Goal: Transaction & Acquisition: Book appointment/travel/reservation

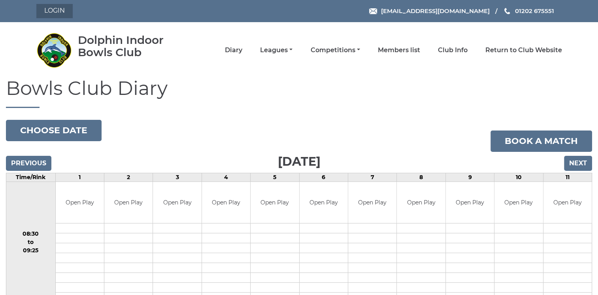
click at [59, 10] on link "Login" at bounding box center [54, 11] width 36 height 14
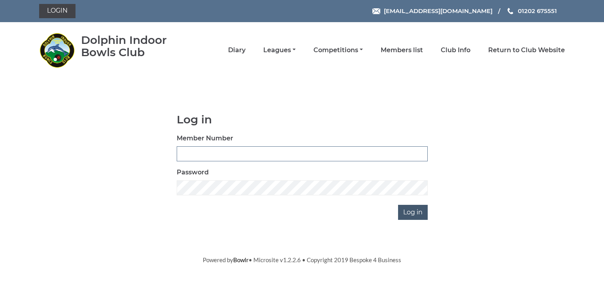
type input "3572"
click at [408, 212] on input "Log in" at bounding box center [413, 212] width 30 height 15
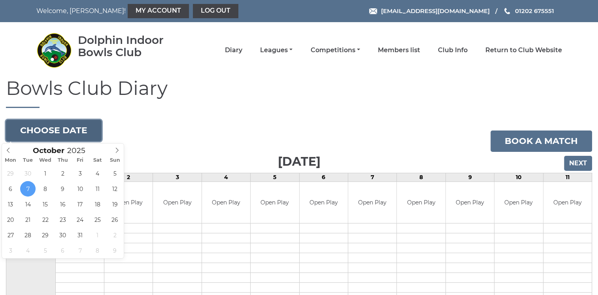
click at [80, 127] on button "Choose date" at bounding box center [54, 130] width 96 height 21
type input "2025-10-21"
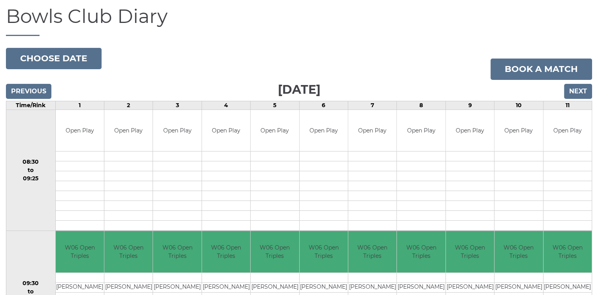
scroll to position [70, 0]
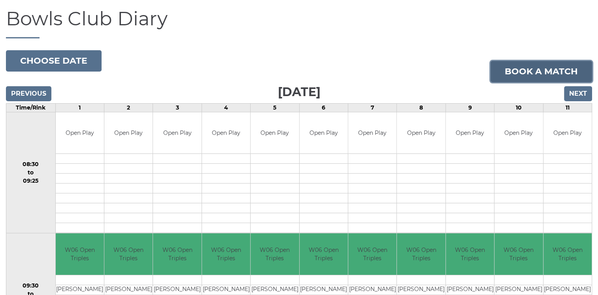
click at [545, 69] on link "Book a match" at bounding box center [542, 71] width 102 height 21
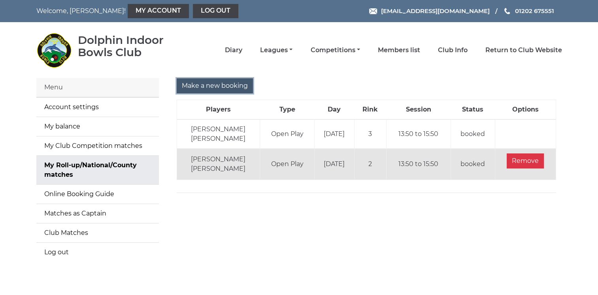
click at [223, 85] on input "Make a new booking" at bounding box center [215, 85] width 76 height 15
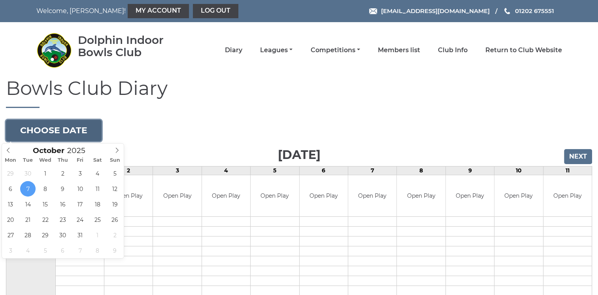
click at [52, 129] on button "Choose date" at bounding box center [54, 130] width 96 height 21
type input "2025-10-21"
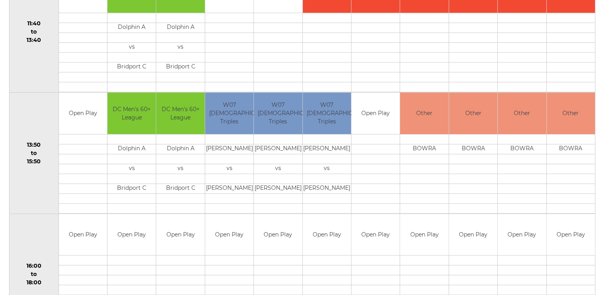
scroll to position [453, 0]
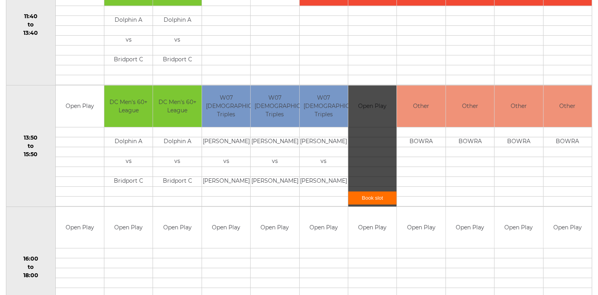
click at [378, 194] on link "Book slot" at bounding box center [372, 197] width 48 height 13
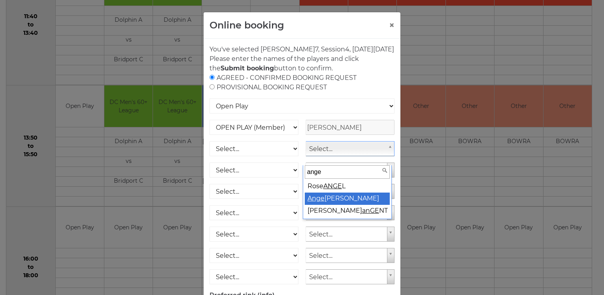
type input "ange"
select select "1586"
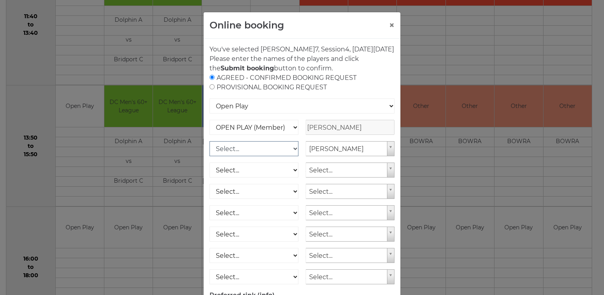
click at [278, 155] on select "Select... OPEN PLAY (Member) OPEN PLAY (Visitor) SPOONS (Member) SPOONS (Visito…" at bounding box center [254, 148] width 89 height 15
select select "1_12"
click at [210, 150] on select "Select... OPEN PLAY (Member) OPEN PLAY (Visitor) SPOONS (Member) SPOONS (Visito…" at bounding box center [254, 148] width 89 height 15
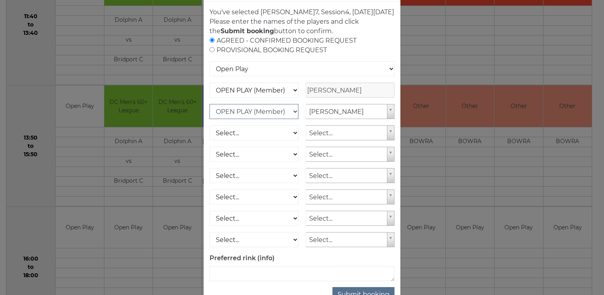
scroll to position [71, 0]
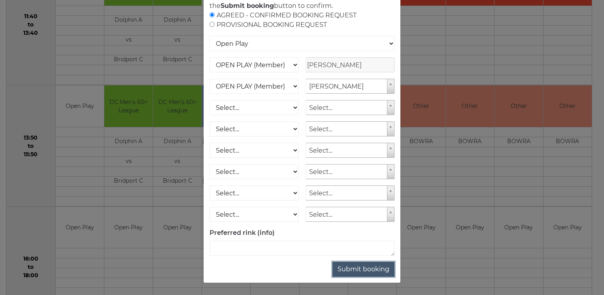
click at [359, 272] on button "Submit booking" at bounding box center [364, 269] width 62 height 15
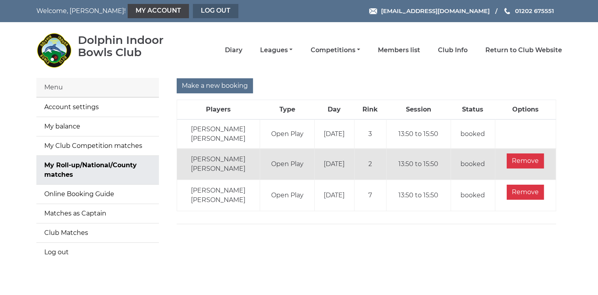
click at [193, 11] on link "Log out" at bounding box center [215, 11] width 45 height 14
